Goal: Task Accomplishment & Management: Complete application form

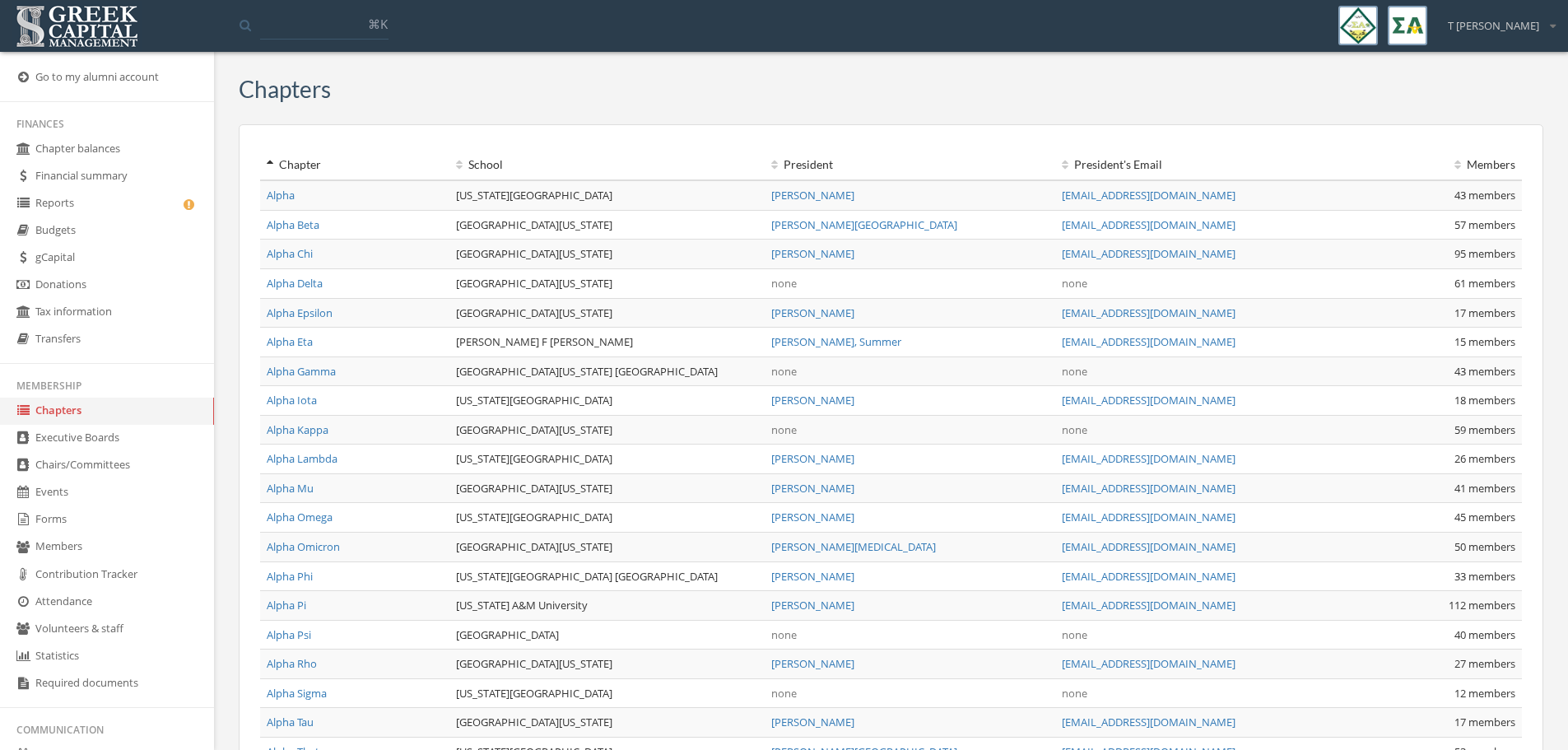
click at [72, 204] on link "Reports" at bounding box center [107, 203] width 214 height 27
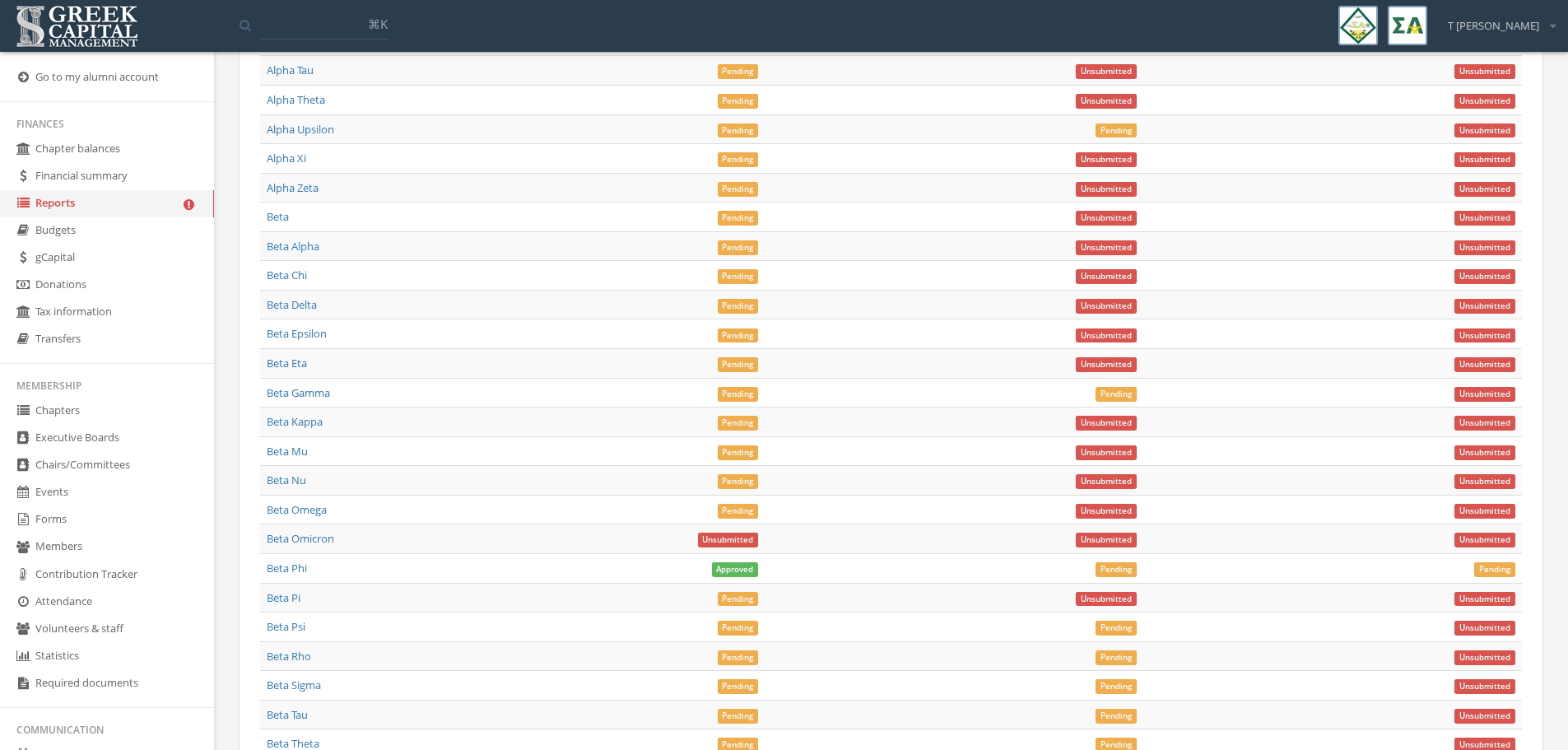
click at [63, 525] on link "Forms" at bounding box center [107, 519] width 214 height 27
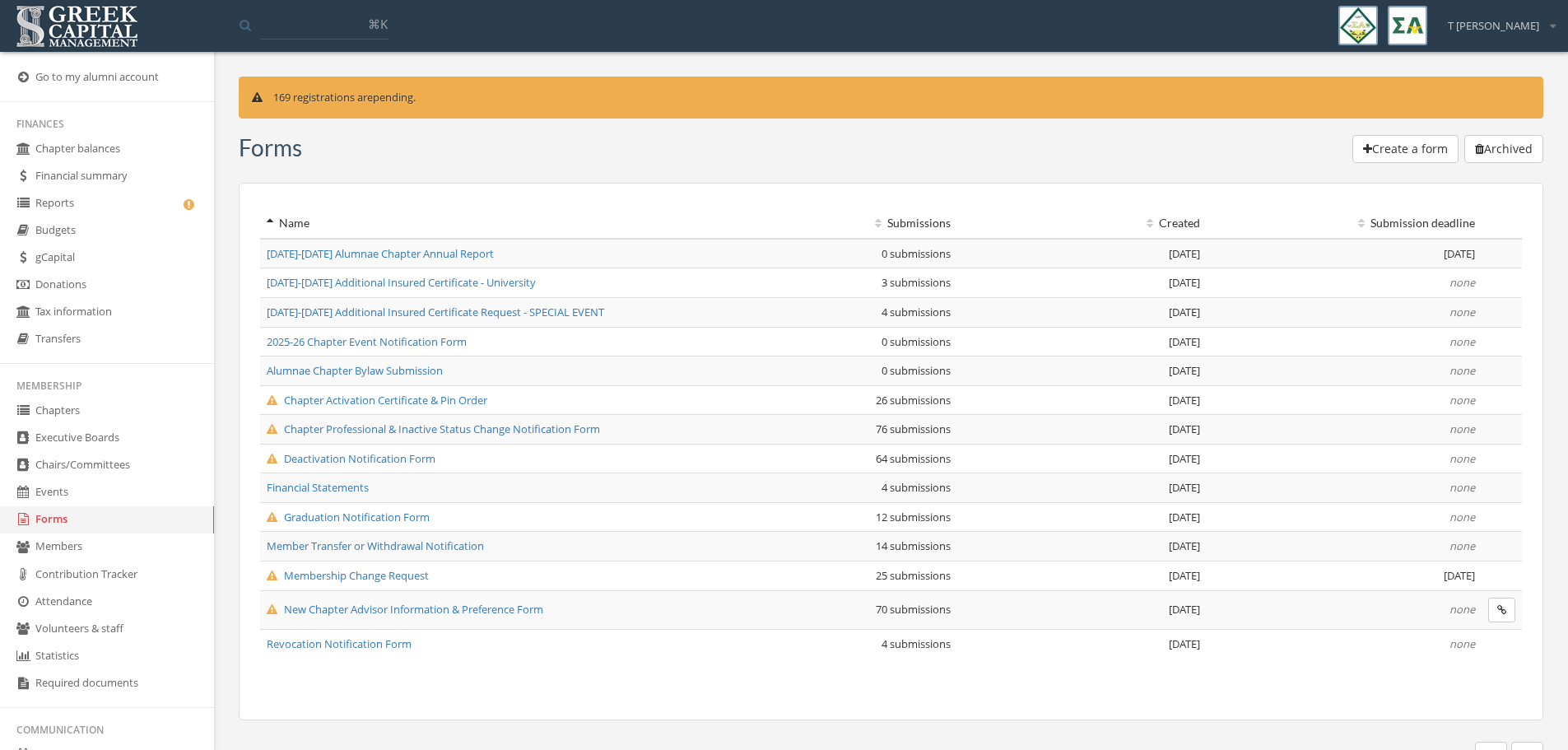
click at [394, 615] on span "New Chapter Advisor Information & Preference Form" at bounding box center [405, 609] width 277 height 15
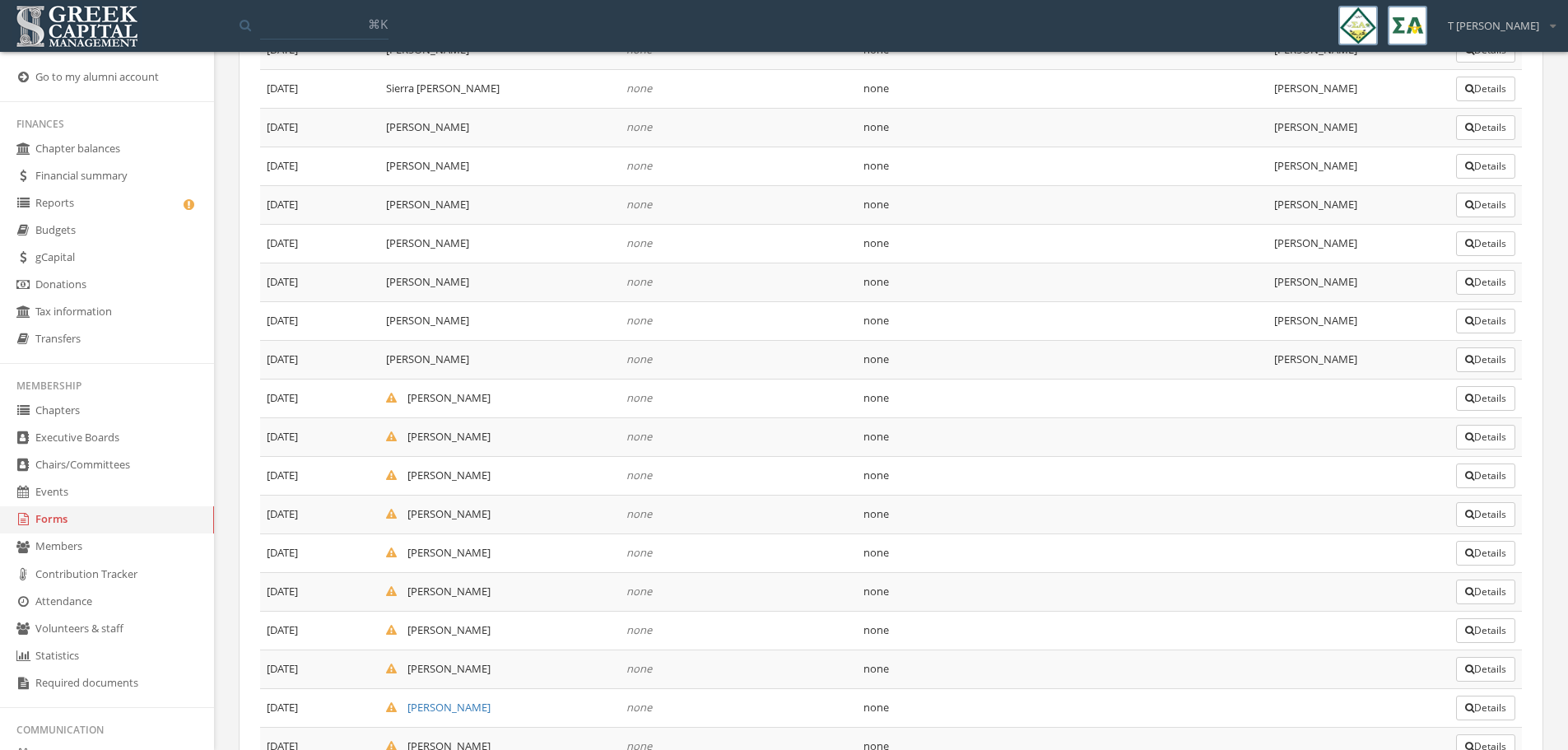
scroll to position [2193, 0]
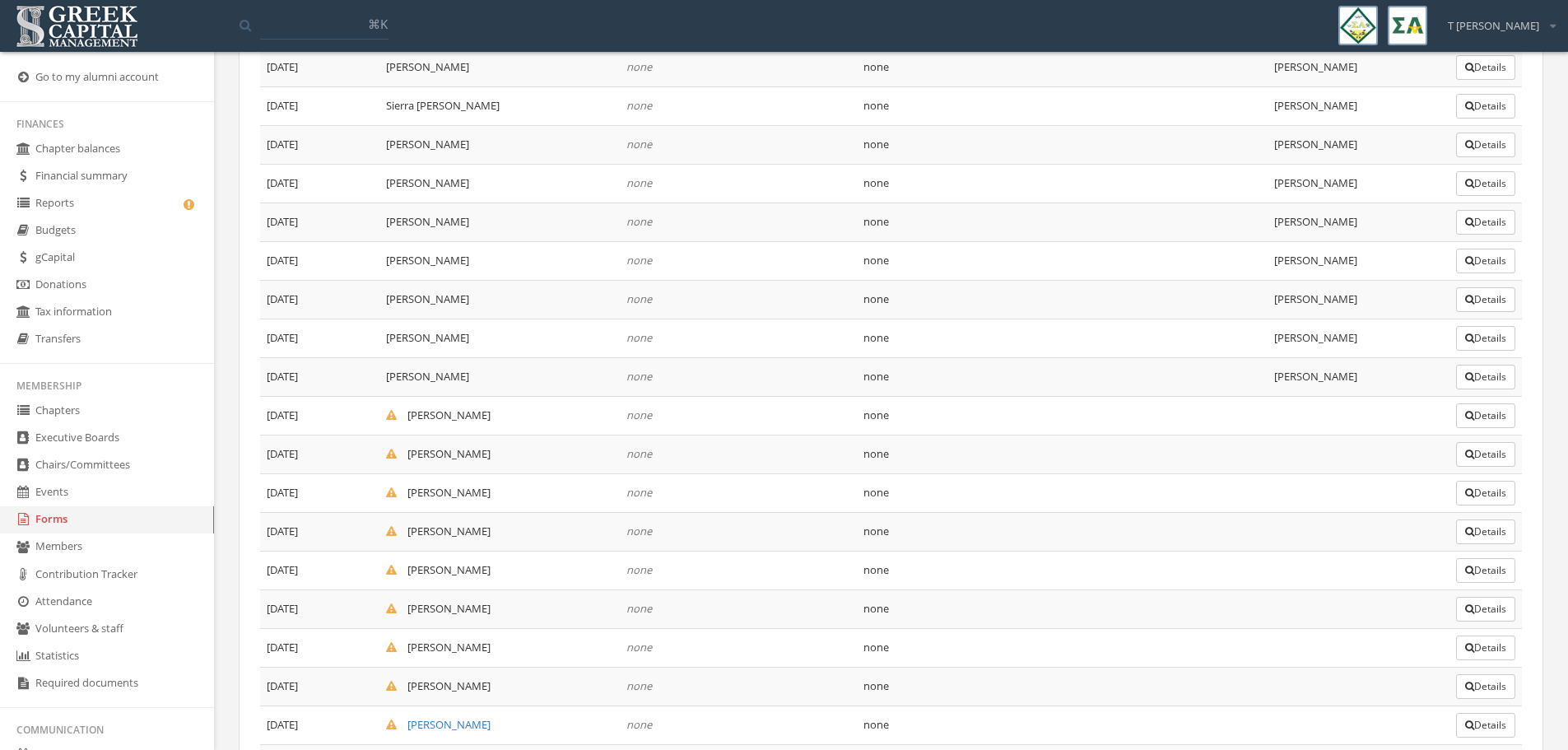
click at [1485, 421] on button "Details" at bounding box center [1485, 415] width 59 height 25
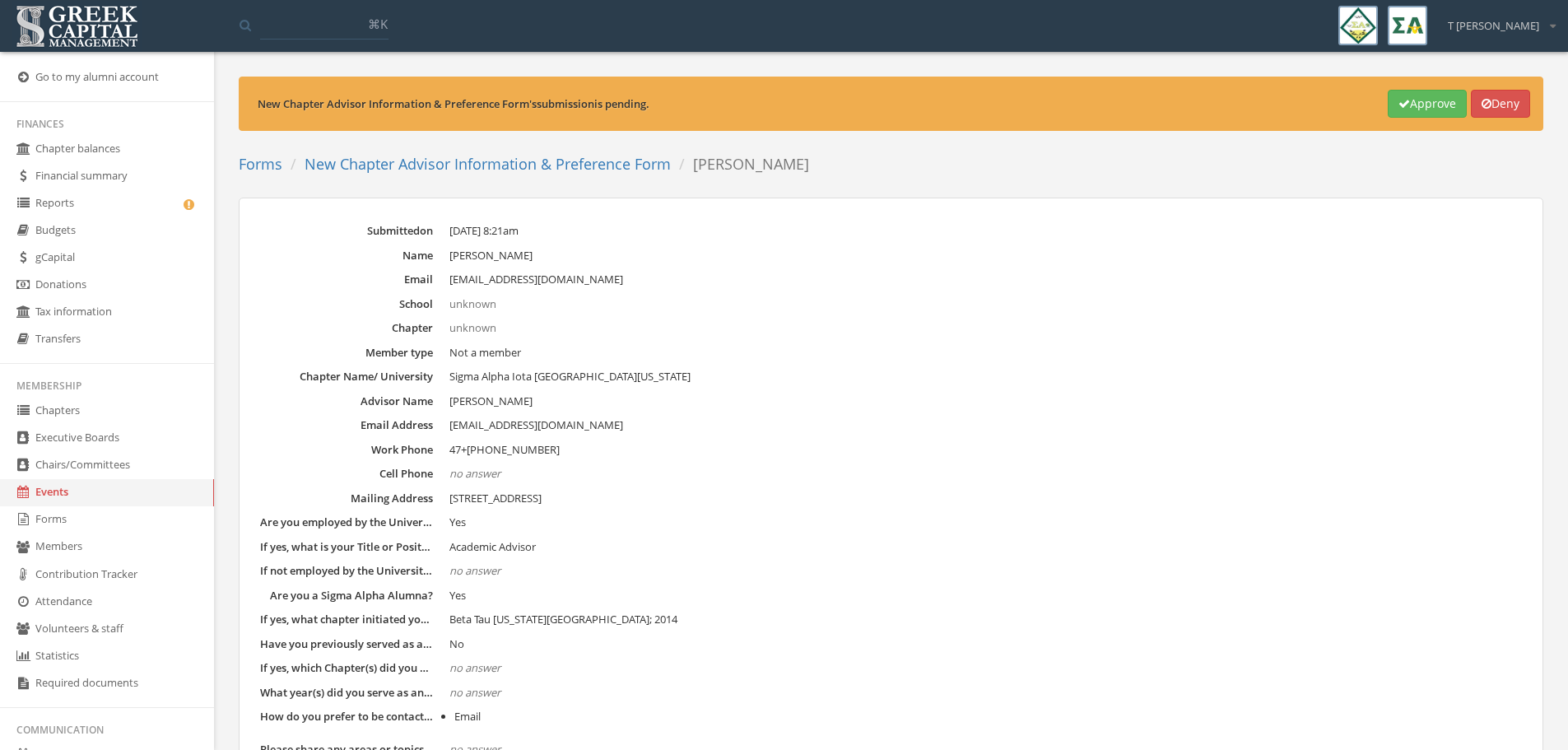
click at [1417, 102] on button "Approve" at bounding box center [1427, 104] width 79 height 28
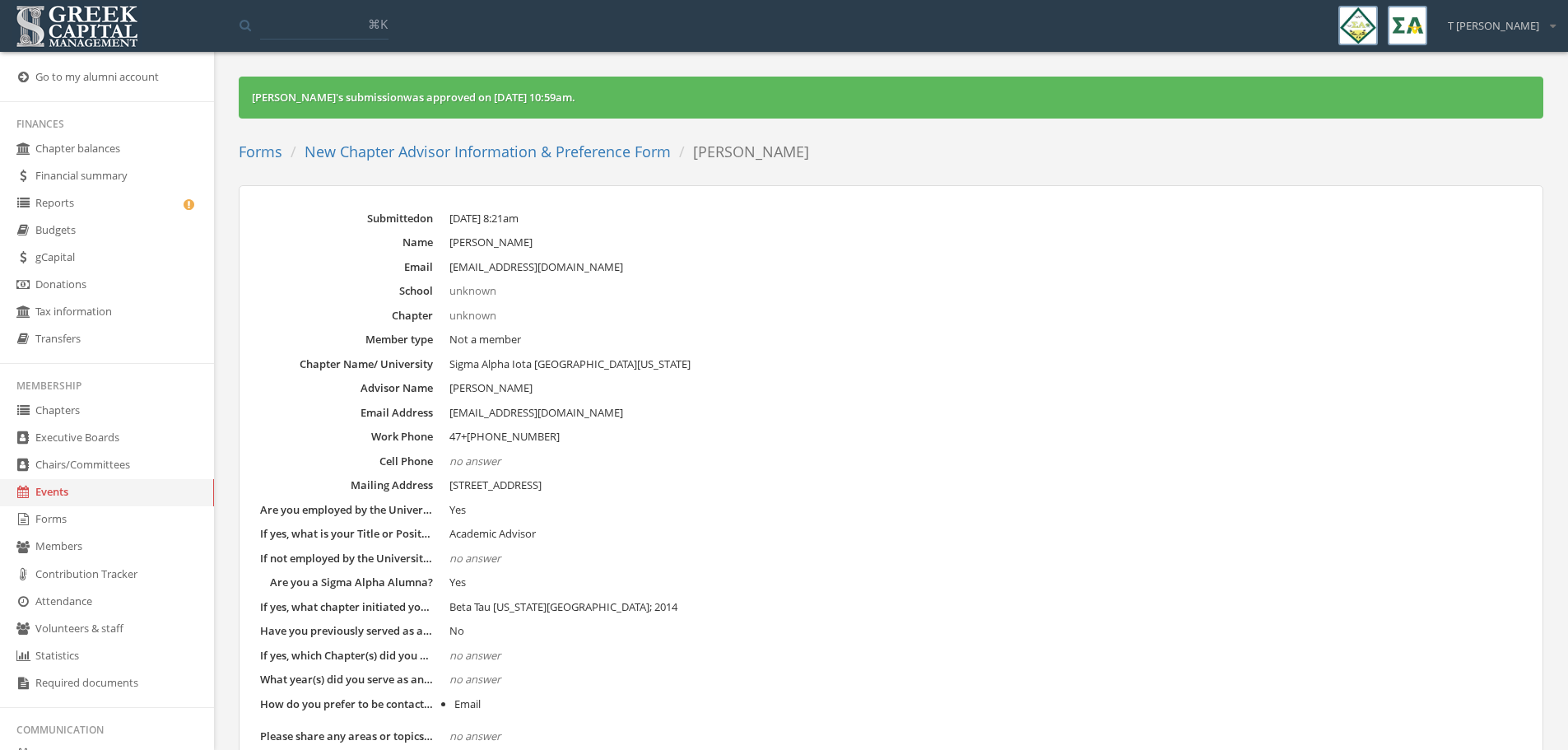
click at [577, 150] on link "New Chapter Advisor Information & Preference Form" at bounding box center [488, 151] width 367 height 20
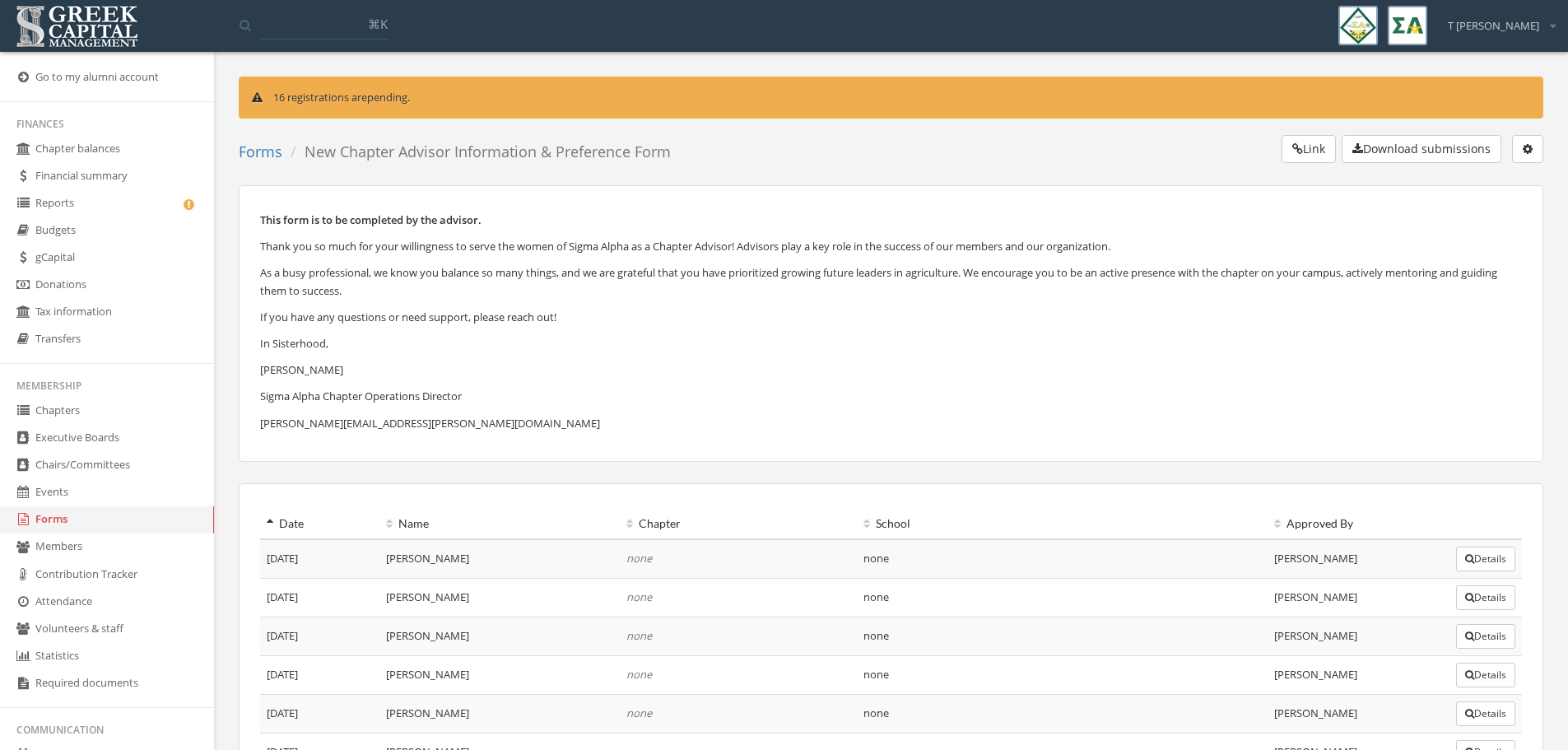
click at [50, 208] on link "Reports" at bounding box center [107, 203] width 214 height 27
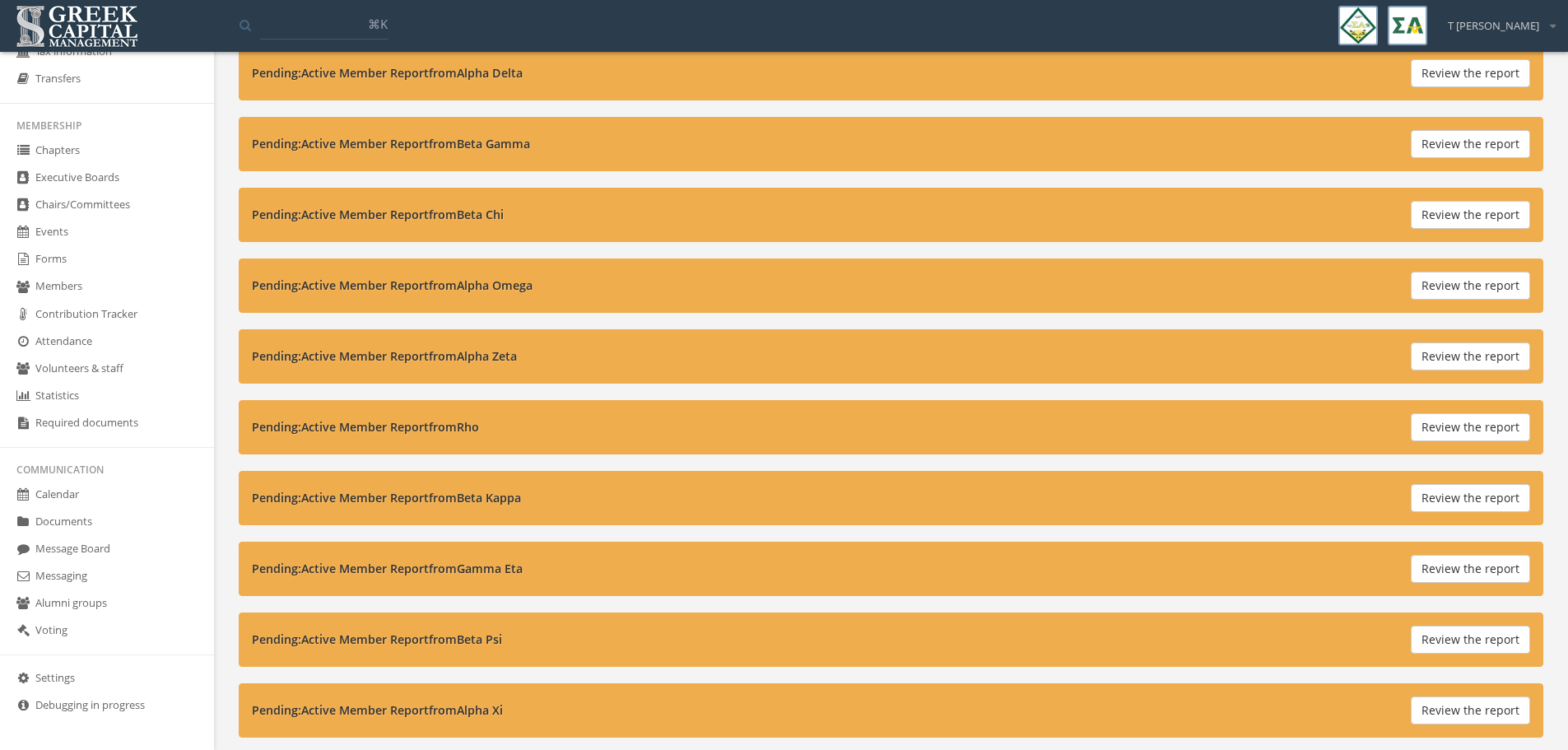
scroll to position [614, 0]
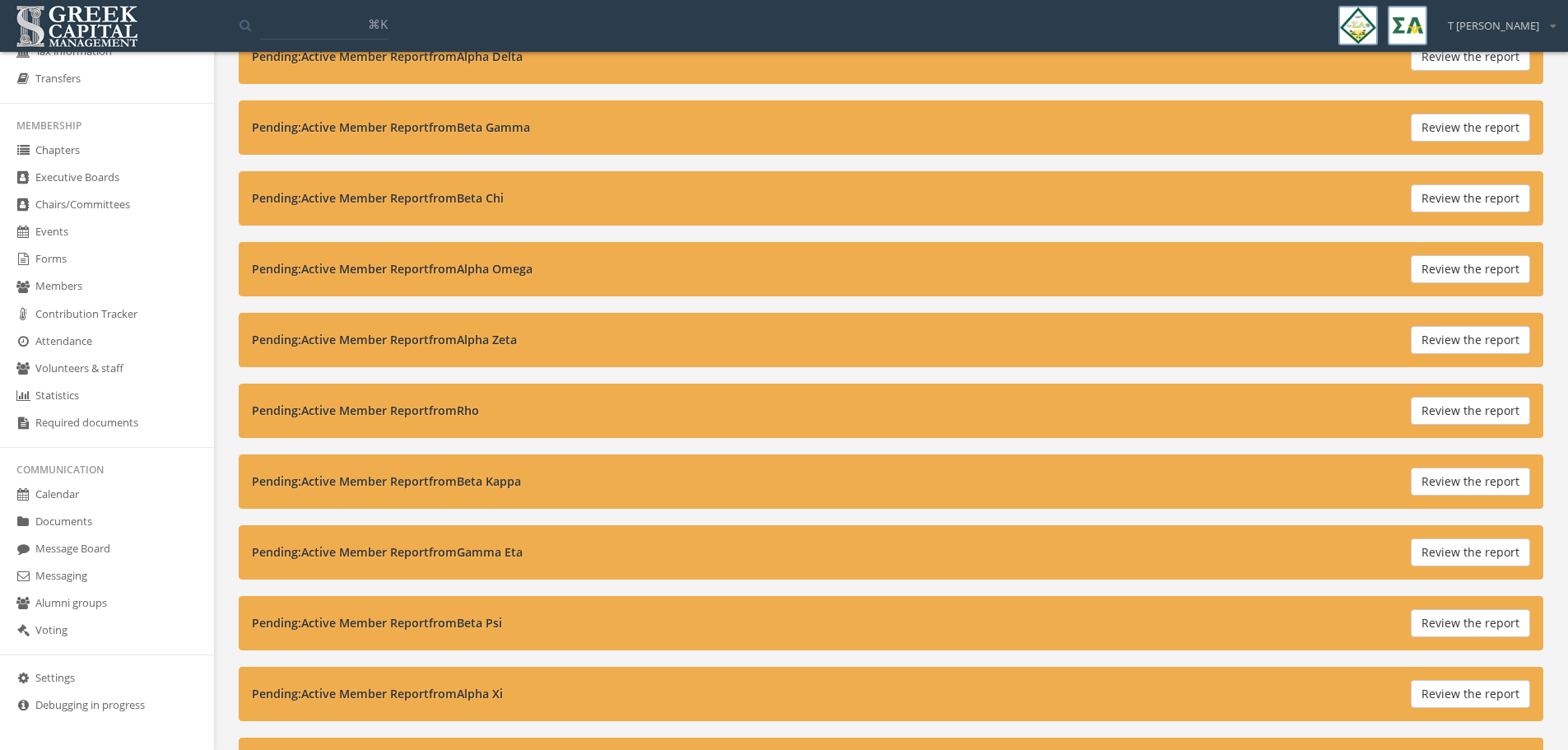
click at [72, 264] on link "Forms" at bounding box center [107, 259] width 214 height 27
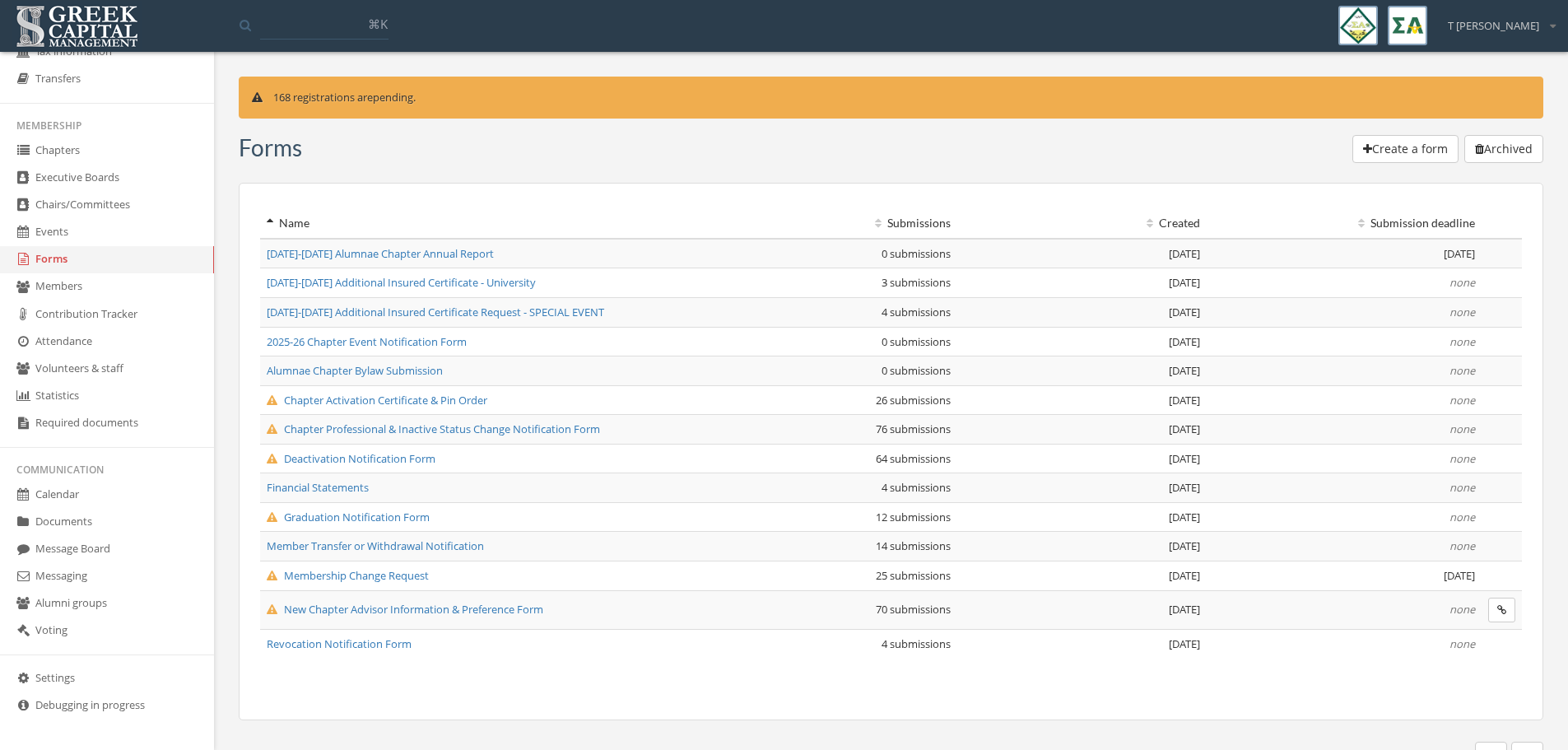
scroll to position [20, 0]
